Goal: Transaction & Acquisition: Purchase product/service

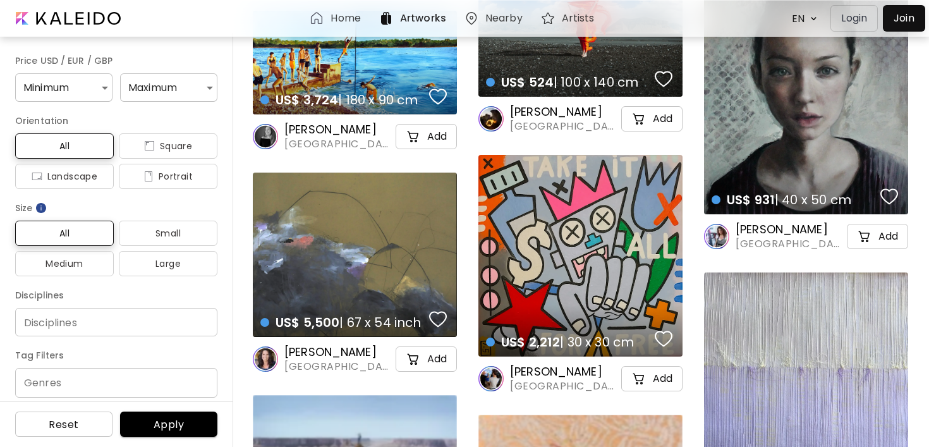
scroll to position [2970, 0]
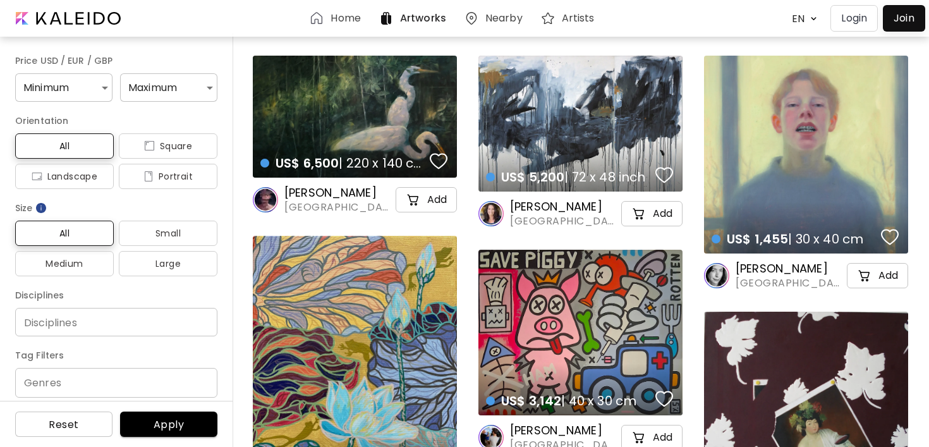
click at [360, 115] on div "US$ 6,500 | 220 x 140 cm details" at bounding box center [355, 117] width 204 height 122
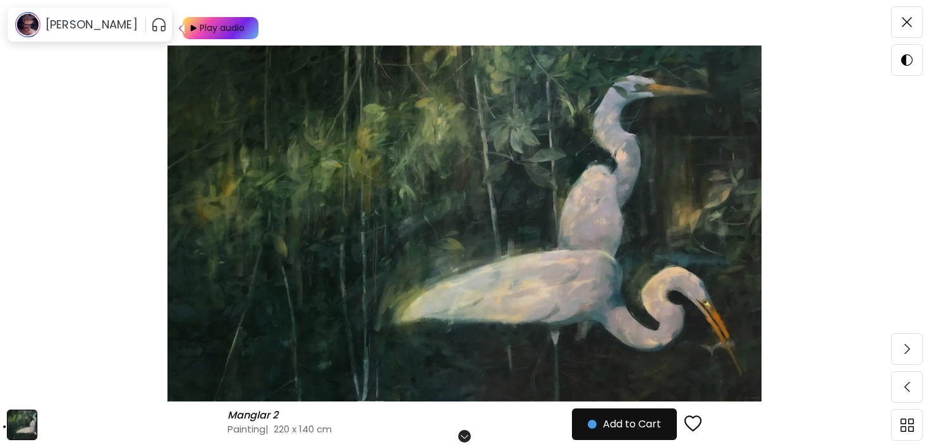
click at [77, 134] on img at bounding box center [464, 224] width 823 height 356
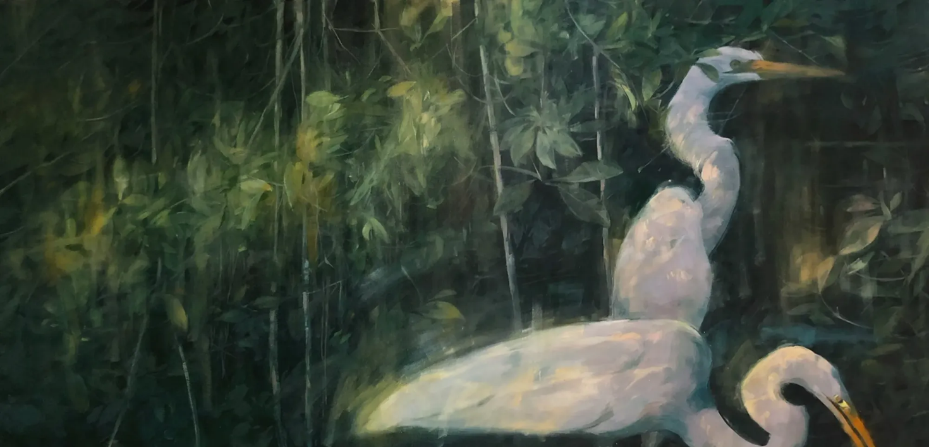
click at [499, 131] on img at bounding box center [464, 278] width 929 height 557
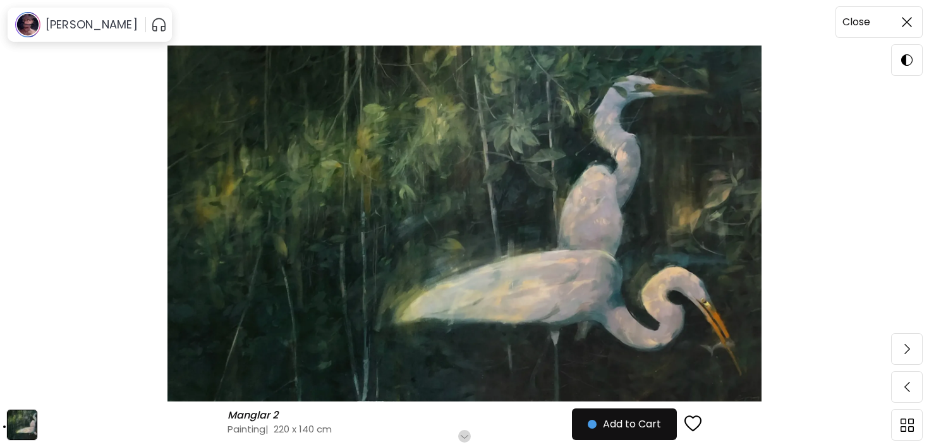
click at [907, 30] on span at bounding box center [907, 22] width 27 height 27
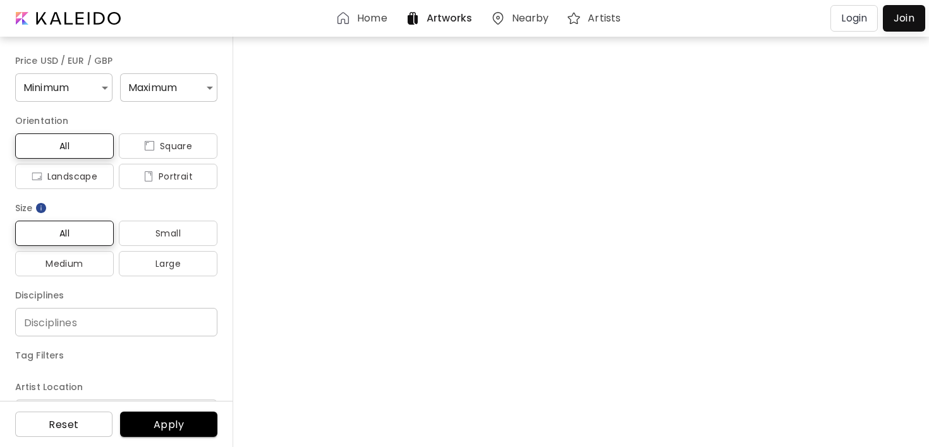
scroll to position [2970, 0]
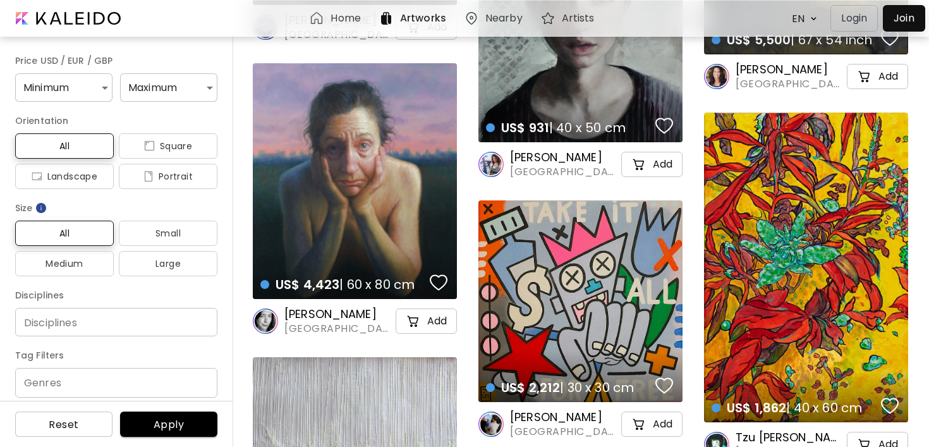
click at [465, 171] on div "US$ 2,910 | 100 x 100 cm preview [PERSON_NAME] [GEOGRAPHIC_DATA], [GEOGRAPHIC_D…" at bounding box center [591, 84] width 677 height 5996
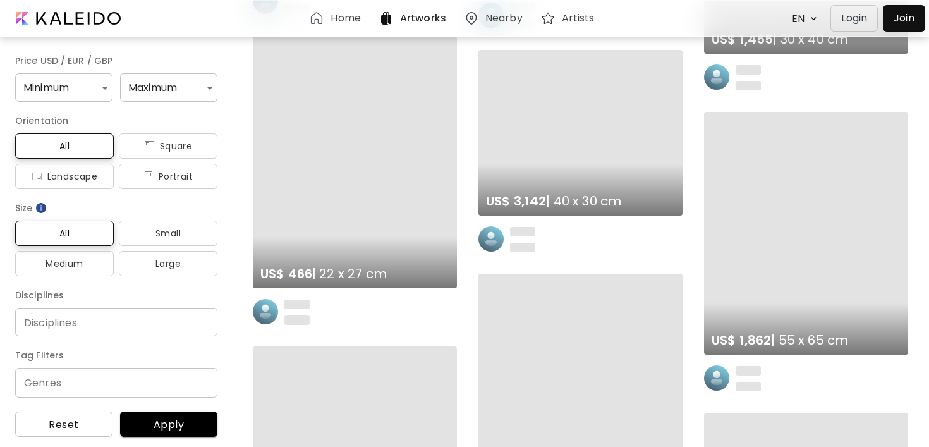
scroll to position [0, 0]
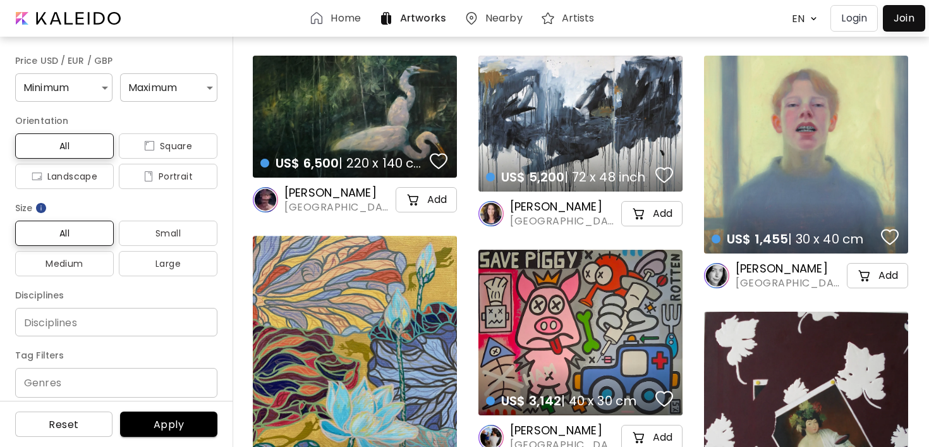
click at [529, 144] on div "US$ 5,200 | 72 x 48 inch details" at bounding box center [580, 165] width 209 height 57
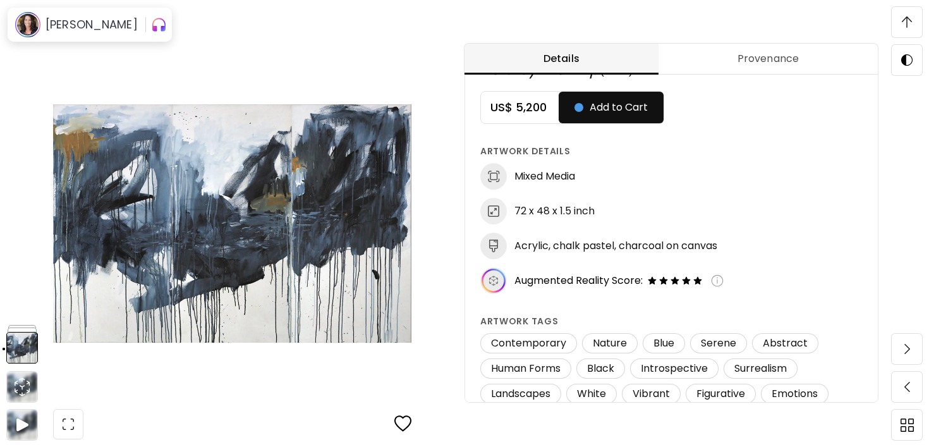
click at [716, 281] on img at bounding box center [717, 280] width 13 height 13
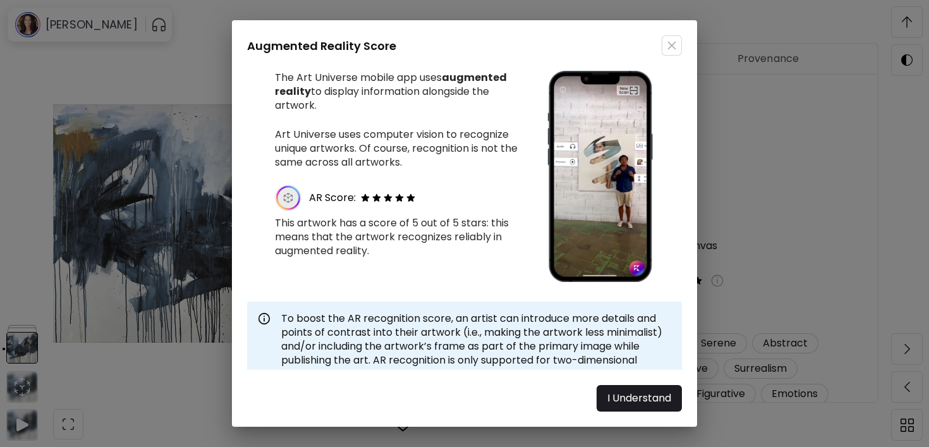
click at [756, 245] on div "Augmented Reality Score The Art Universe mobile app uses augmented reality to d…" at bounding box center [464, 223] width 929 height 447
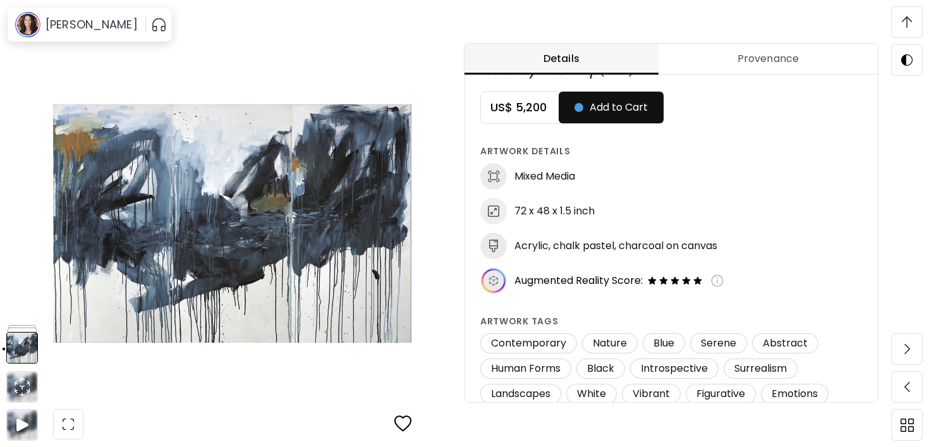
click at [564, 250] on h6 "Acrylic, chalk pastel, charcoal on canvas" at bounding box center [616, 246] width 203 height 14
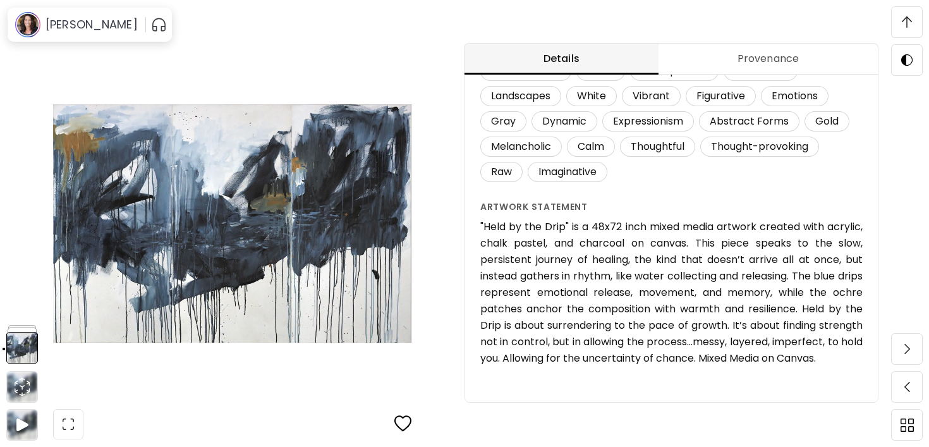
scroll to position [1273, 0]
click at [590, 231] on h6 ""Held by the Drip" is a 48x72 inch mixed media artwork created with acrylic, ch…" at bounding box center [672, 293] width 383 height 148
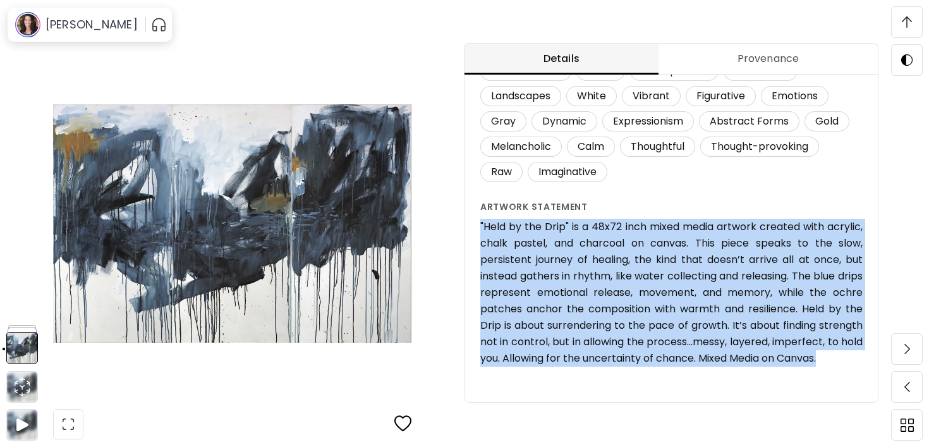
click at [590, 231] on h6 ""Held by the Drip" is a 48x72 inch mixed media artwork created with acrylic, ch…" at bounding box center [672, 293] width 383 height 148
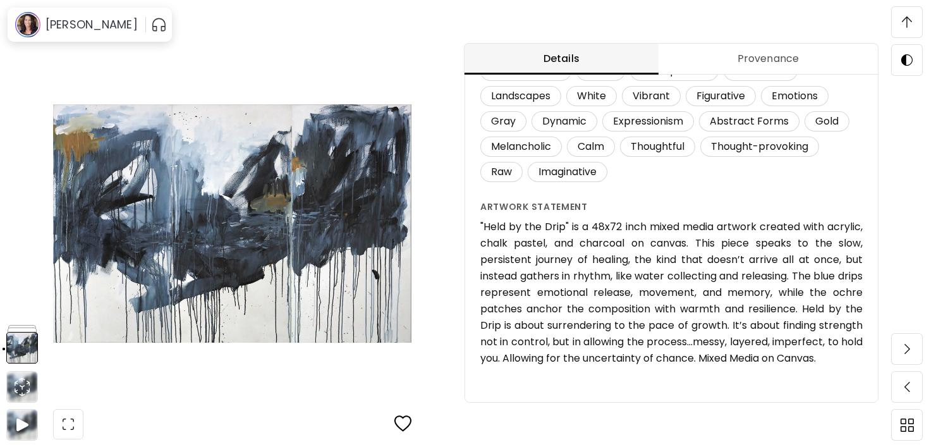
click at [611, 250] on h6 ""Held by the Drip" is a 48x72 inch mixed media artwork created with acrylic, ch…" at bounding box center [672, 293] width 383 height 148
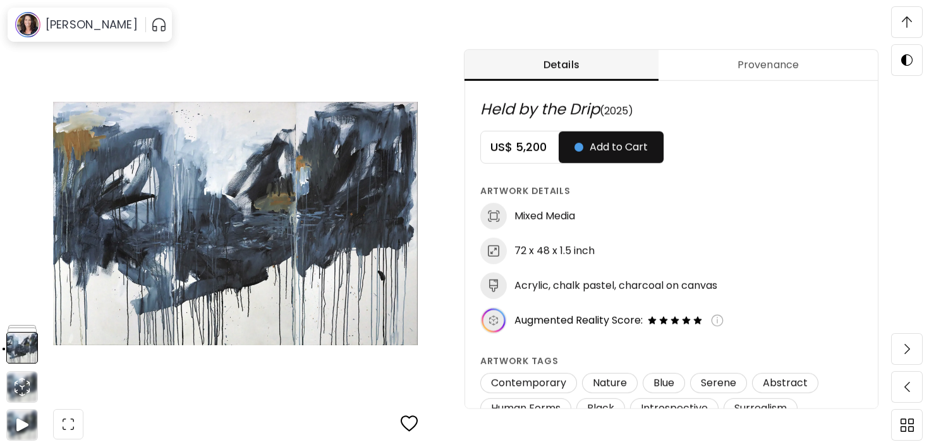
click at [512, 147] on h5 "US$ 5,200" at bounding box center [520, 147] width 78 height 15
click at [776, 71] on span "Provenance" at bounding box center [768, 65] width 204 height 15
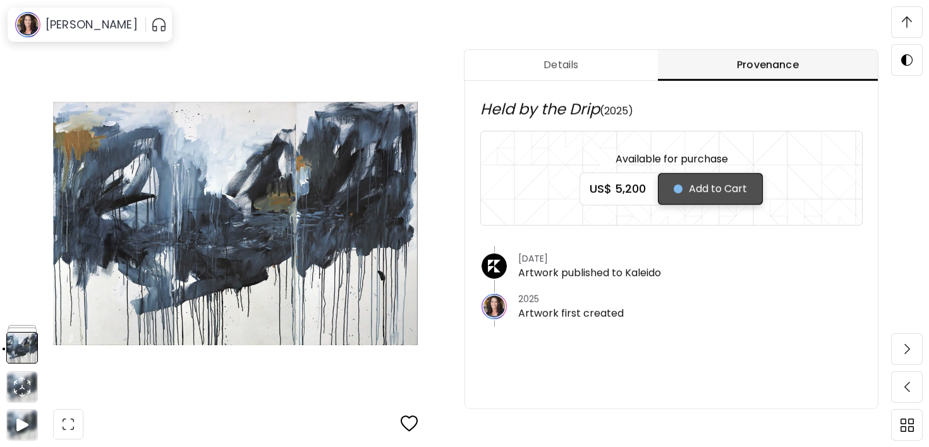
click at [722, 191] on span "Add to Cart" at bounding box center [710, 188] width 73 height 15
click at [714, 193] on span "Checkout" at bounding box center [711, 188] width 70 height 15
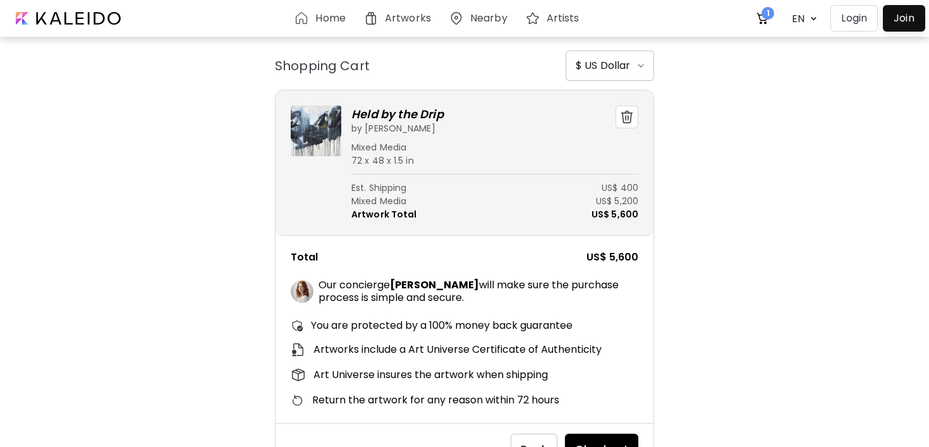
click at [634, 70] on span "$ US Dollar" at bounding box center [610, 65] width 68 height 15
click at [503, 151] on div at bounding box center [464, 223] width 929 height 447
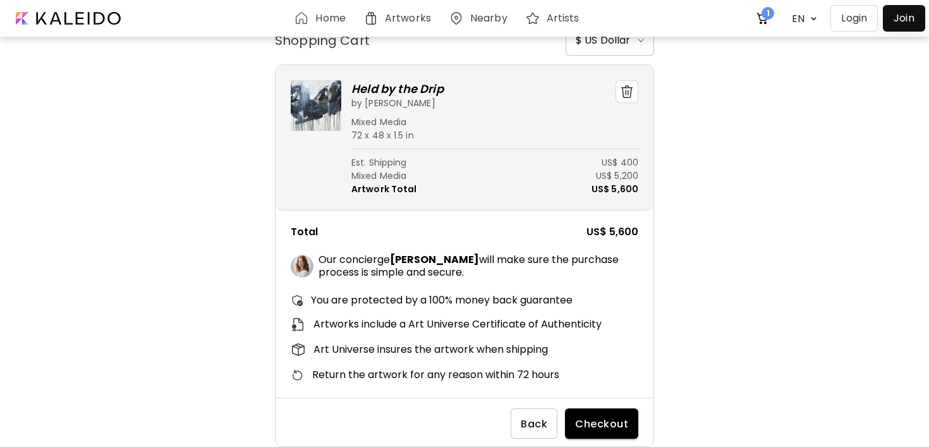
click at [625, 426] on span "Checkout" at bounding box center [601, 423] width 53 height 13
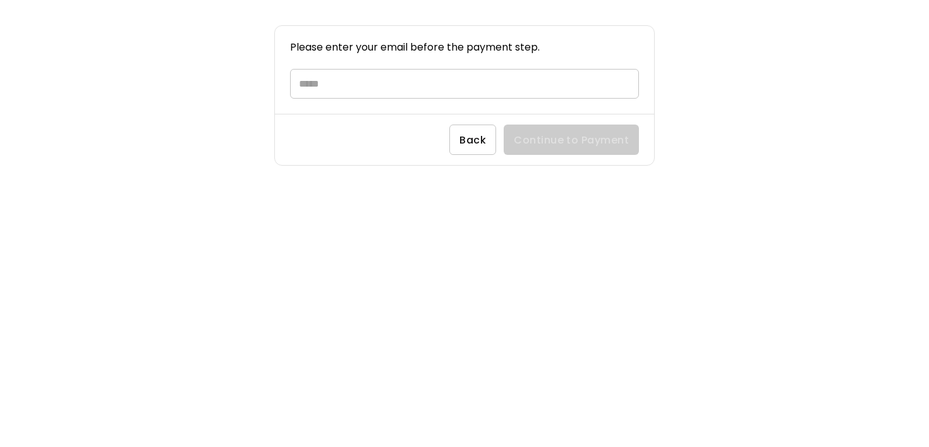
click at [465, 141] on span "Back" at bounding box center [473, 139] width 27 height 13
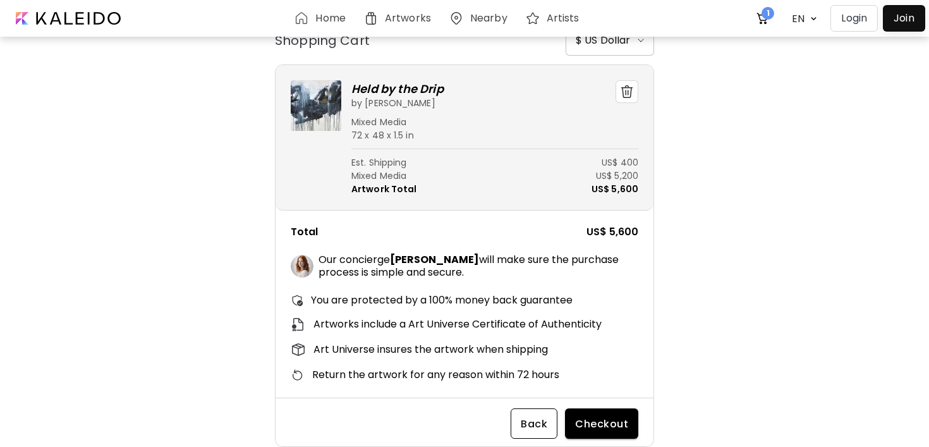
click at [532, 427] on span "Back" at bounding box center [534, 423] width 27 height 13
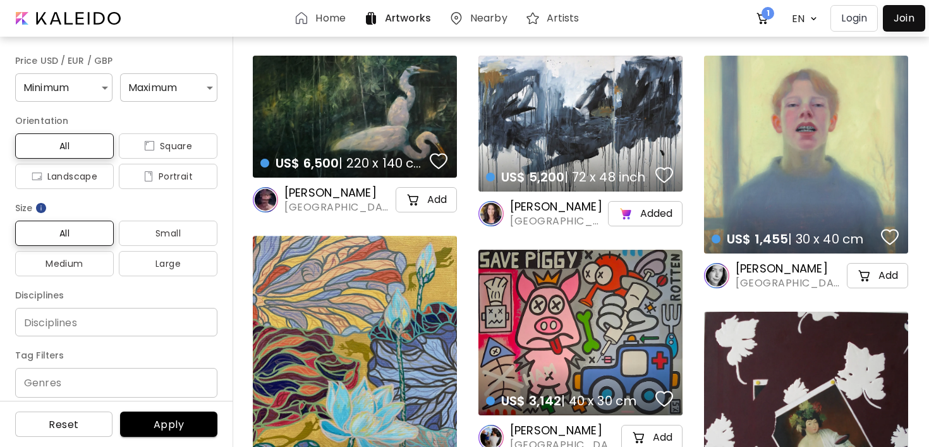
click at [487, 18] on h6 "Nearby" at bounding box center [488, 18] width 37 height 10
